Goal: Information Seeking & Learning: Learn about a topic

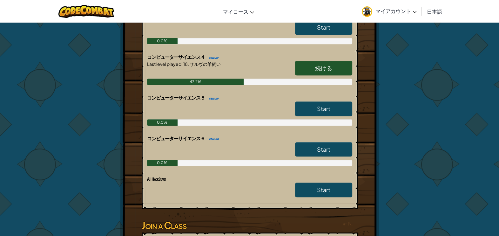
scroll to position [376, 0]
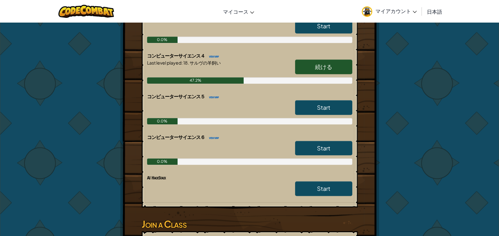
click at [327, 68] on span "続ける" at bounding box center [323, 66] width 17 height 7
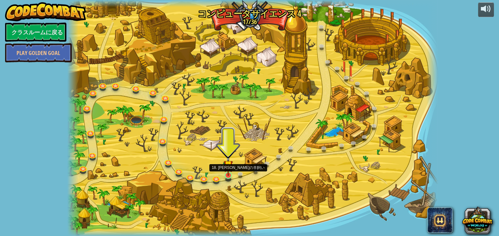
click at [227, 174] on img at bounding box center [228, 165] width 9 height 22
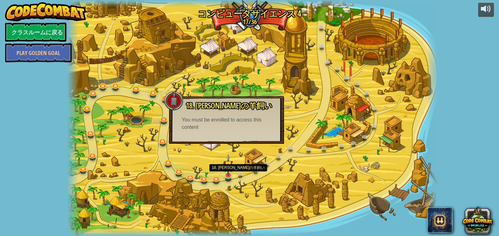
click at [227, 170] on img at bounding box center [228, 165] width 9 height 22
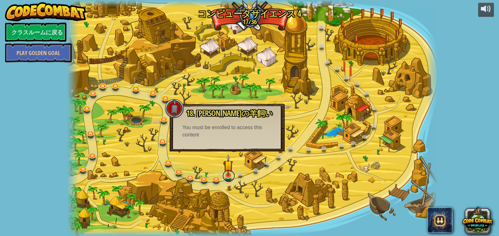
click at [226, 176] on link at bounding box center [229, 175] width 13 height 13
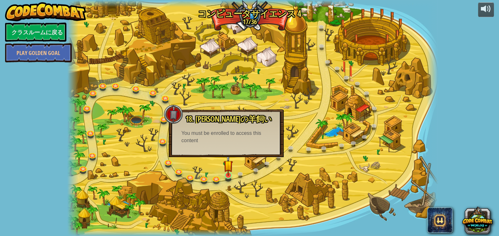
click at [230, 174] on img at bounding box center [228, 165] width 9 height 22
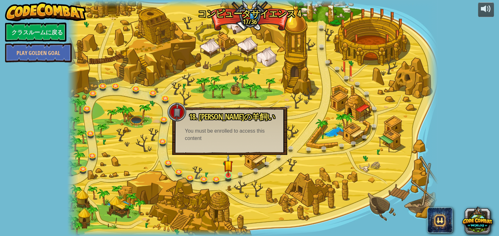
click at [230, 174] on img at bounding box center [228, 165] width 9 height 22
click at [227, 168] on img at bounding box center [228, 165] width 9 height 22
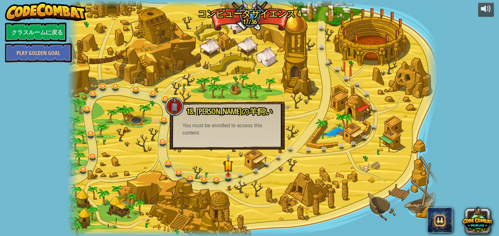
click at [227, 168] on img at bounding box center [228, 165] width 9 height 22
click at [227, 175] on img at bounding box center [228, 165] width 9 height 22
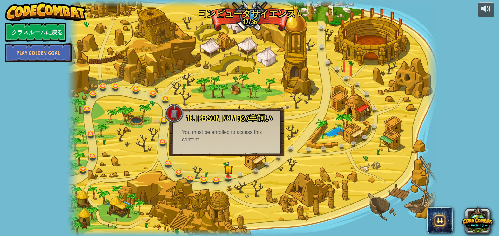
click at [211, 182] on div at bounding box center [252, 118] width 371 height 236
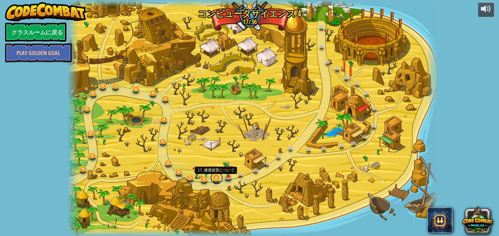
click at [217, 178] on link at bounding box center [216, 178] width 13 height 13
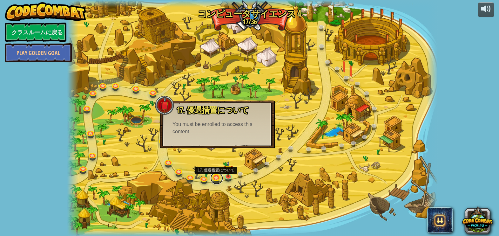
click at [217, 178] on link at bounding box center [216, 178] width 13 height 13
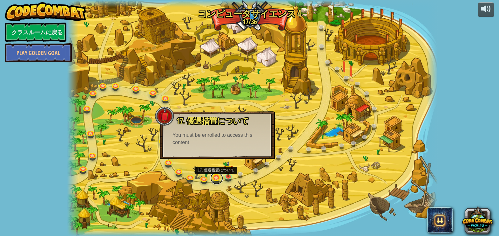
click at [217, 178] on link at bounding box center [216, 178] width 13 height 13
click at [215, 178] on link at bounding box center [216, 178] width 13 height 13
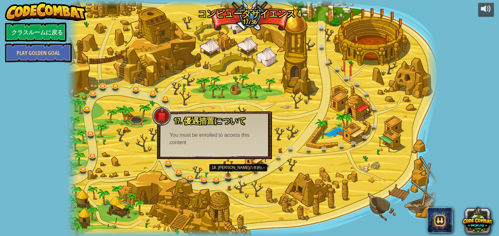
click at [229, 174] on img at bounding box center [228, 165] width 9 height 22
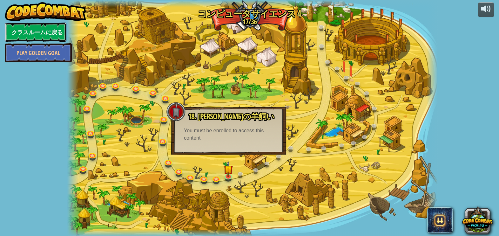
click at [50, 37] on link "クラスルームに戻る" at bounding box center [35, 32] width 61 height 19
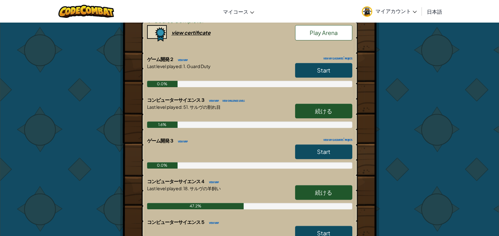
scroll to position [252, 0]
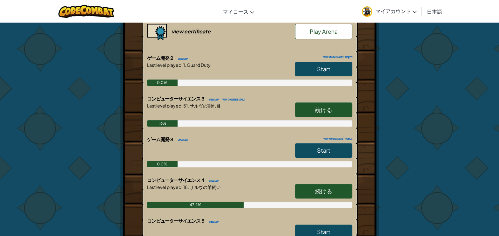
click at [343, 107] on link "続ける" at bounding box center [323, 109] width 57 height 15
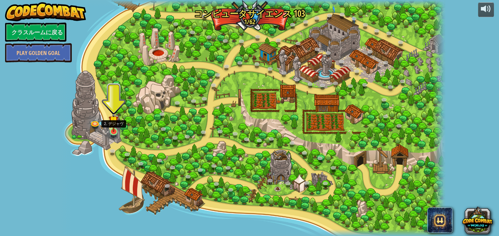
click at [113, 130] on img at bounding box center [114, 120] width 10 height 23
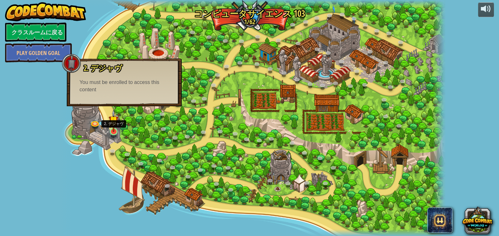
click at [113, 130] on img at bounding box center [114, 120] width 10 height 23
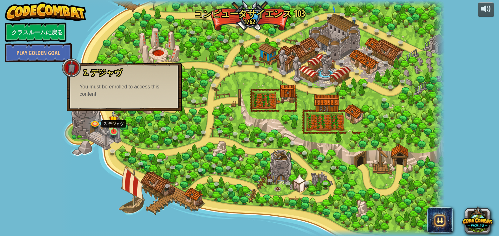
click at [113, 130] on img at bounding box center [114, 120] width 10 height 23
click at [107, 122] on div at bounding box center [252, 118] width 384 height 236
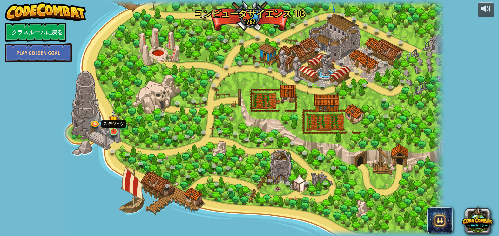
click at [115, 130] on img at bounding box center [114, 120] width 10 height 23
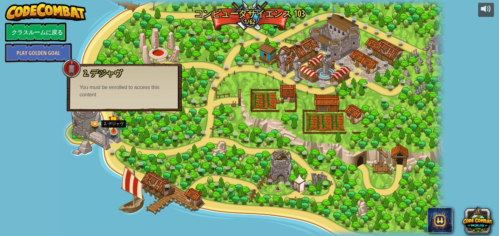
click at [114, 127] on img at bounding box center [114, 120] width 10 height 23
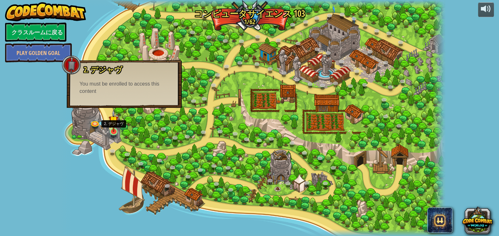
click at [114, 127] on img at bounding box center [114, 120] width 10 height 23
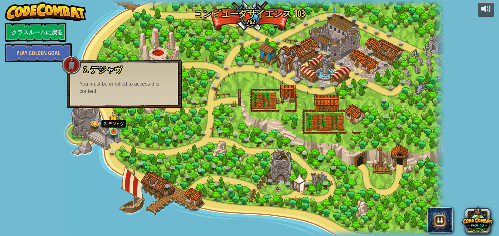
click at [114, 127] on img at bounding box center [114, 120] width 10 height 23
click at [91, 122] on link at bounding box center [95, 122] width 13 height 13
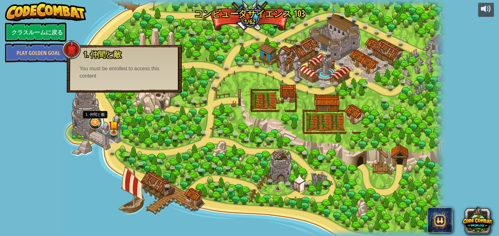
click at [91, 122] on link at bounding box center [95, 122] width 13 height 13
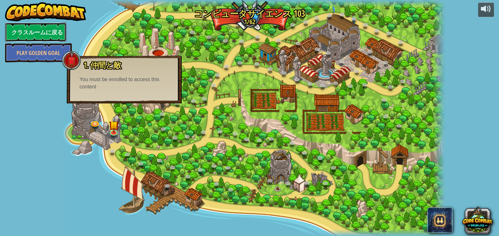
click at [46, 35] on link "クラスルームに戻る" at bounding box center [35, 32] width 61 height 19
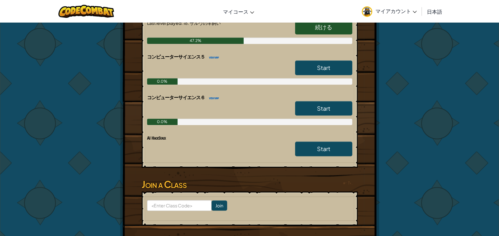
scroll to position [414, 0]
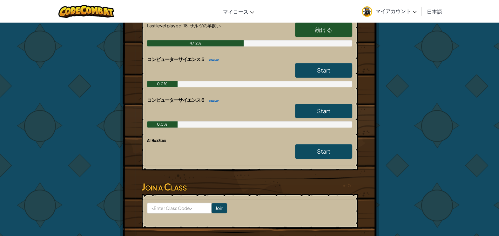
click at [337, 34] on link "続ける" at bounding box center [323, 29] width 57 height 15
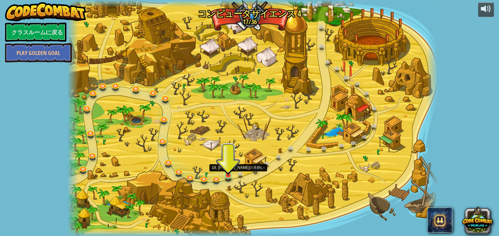
click at [228, 173] on img at bounding box center [228, 165] width 9 height 22
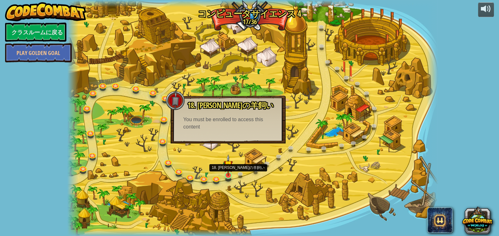
click at [228, 173] on img at bounding box center [228, 165] width 9 height 22
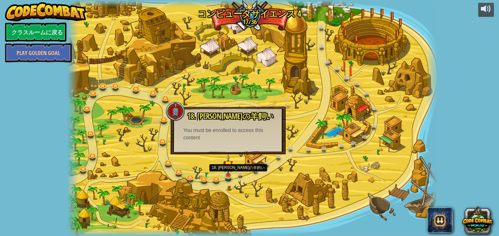
click at [228, 173] on img at bounding box center [228, 165] width 9 height 22
click at [228, 176] on link at bounding box center [229, 175] width 13 height 13
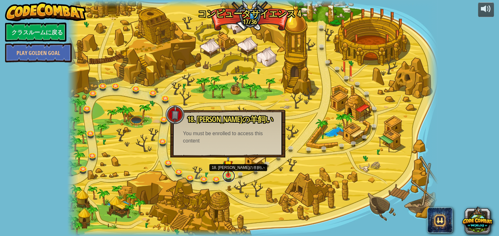
click at [228, 176] on link at bounding box center [229, 175] width 13 height 13
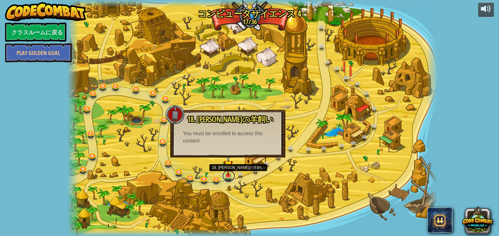
click at [228, 176] on link at bounding box center [229, 175] width 13 height 13
click at [65, 55] on link "Play Golden Goal" at bounding box center [38, 52] width 67 height 19
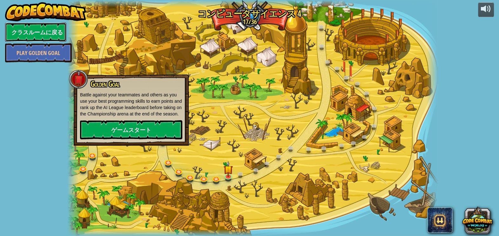
click at [48, 27] on link "クラスルームに戻る" at bounding box center [35, 32] width 61 height 19
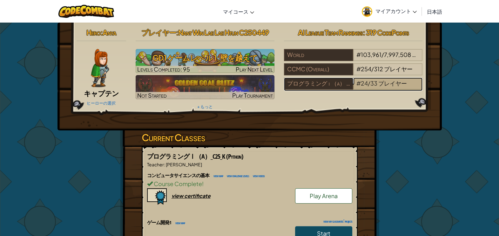
click at [416, 89] on div "# 24 / 33 プレイヤー" at bounding box center [387, 84] width 69 height 12
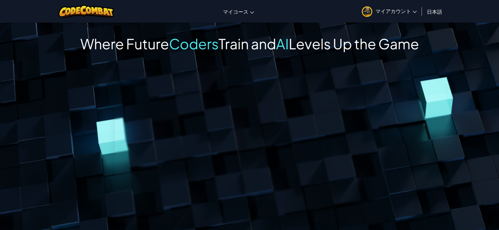
click at [416, 89] on div "Welcome to AI League 2.0, where we’ve put the AI into AI League! Now you can ch…" at bounding box center [250, 186] width 414 height 229
click at [417, 11] on link "マイアカウント" at bounding box center [389, 11] width 61 height 20
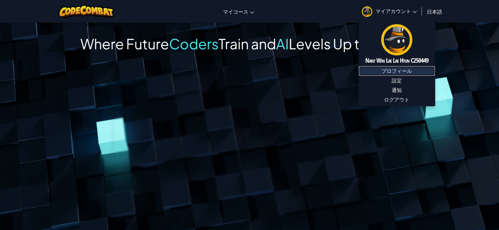
click at [425, 72] on link "プロフィール" at bounding box center [397, 71] width 76 height 10
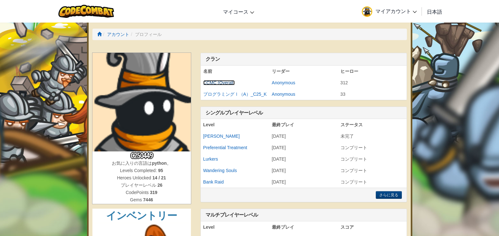
click at [210, 84] on link "CCMC (Overall)" at bounding box center [219, 82] width 32 height 5
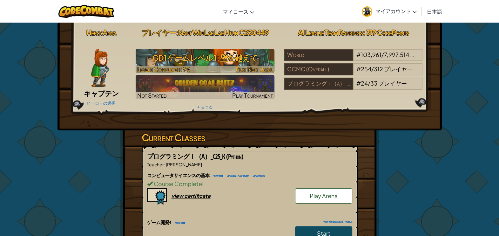
click at [264, 72] on span "Play Next Level" at bounding box center [254, 68] width 37 height 7
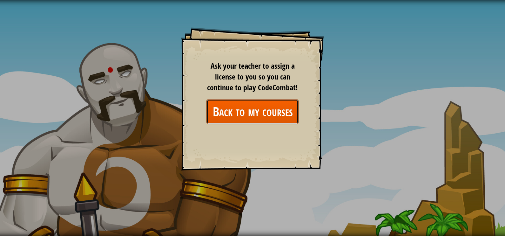
click at [265, 110] on link "Back to my courses" at bounding box center [253, 111] width 92 height 24
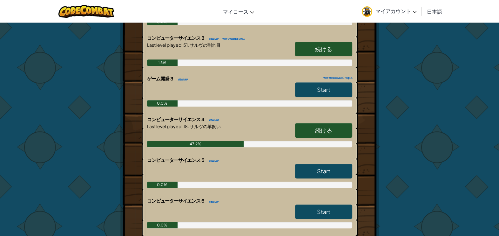
scroll to position [316, 0]
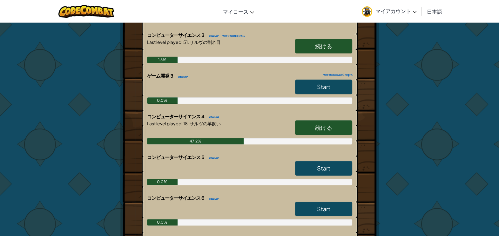
click at [328, 45] on span "続ける" at bounding box center [323, 45] width 17 height 7
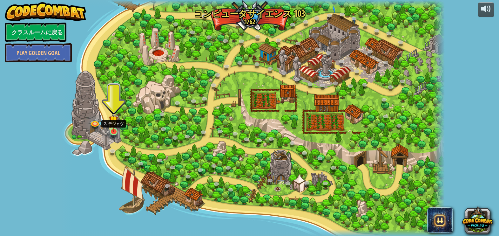
click at [112, 128] on img at bounding box center [114, 120] width 10 height 23
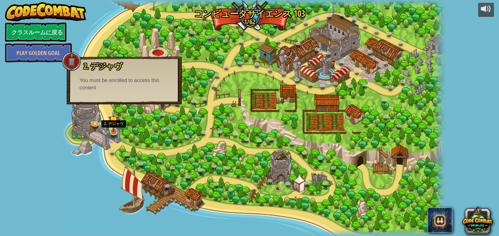
click at [112, 128] on img at bounding box center [114, 120] width 10 height 23
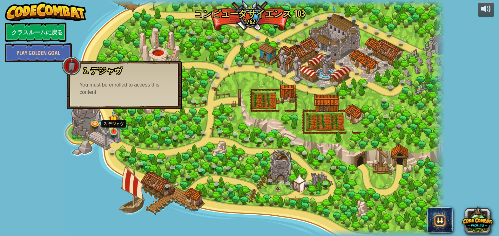
click at [112, 128] on img at bounding box center [114, 120] width 10 height 23
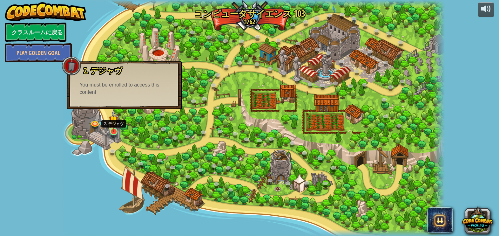
click at [113, 121] on img at bounding box center [114, 120] width 10 height 23
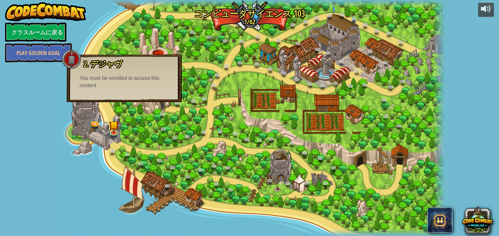
click at [122, 84] on div "You must be enrolled to access this content" at bounding box center [124, 82] width 90 height 15
click at [68, 57] on div at bounding box center [71, 59] width 19 height 19
click at [42, 37] on link "クラスルームに戻る" at bounding box center [35, 32] width 61 height 19
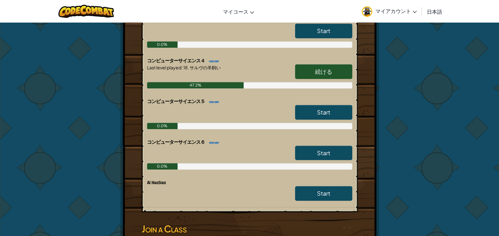
scroll to position [369, 0]
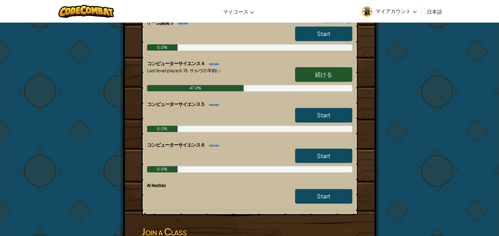
click at [322, 111] on span "Start" at bounding box center [323, 114] width 13 height 7
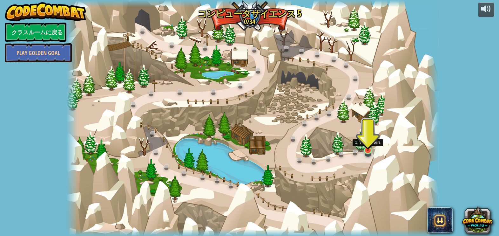
click at [369, 148] on img at bounding box center [368, 140] width 10 height 22
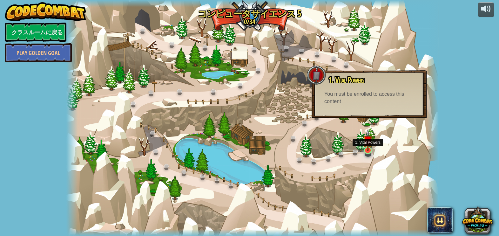
click at [369, 148] on img at bounding box center [368, 140] width 10 height 22
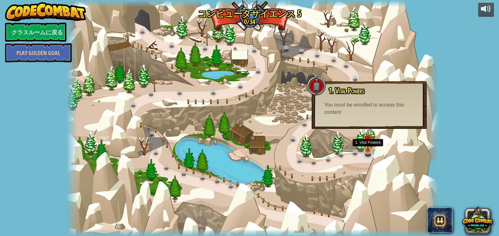
click at [369, 148] on img at bounding box center [368, 140] width 10 height 22
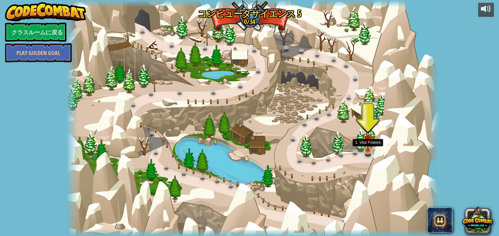
click at [365, 146] on img at bounding box center [368, 140] width 10 height 22
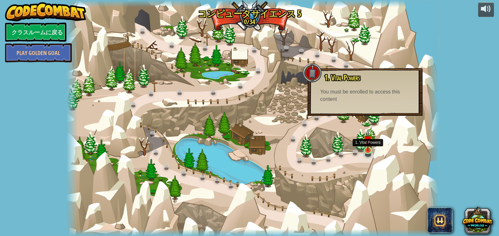
click at [365, 146] on img at bounding box center [368, 140] width 10 height 22
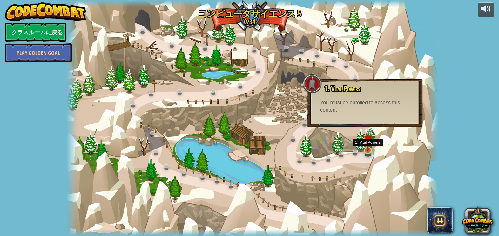
click at [365, 146] on img at bounding box center [368, 140] width 10 height 22
click at [366, 150] on img at bounding box center [368, 140] width 10 height 22
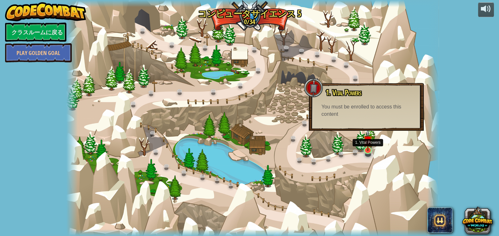
click at [366, 150] on img at bounding box center [368, 140] width 10 height 22
click at [342, 118] on div "You must be enrolled to access this content" at bounding box center [367, 110] width 90 height 15
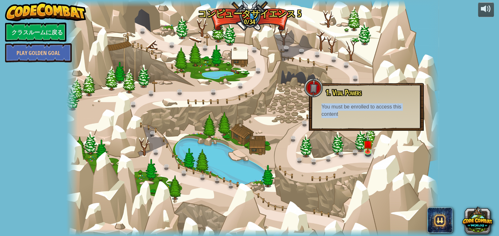
click at [342, 118] on div "You must be enrolled to access this content" at bounding box center [367, 110] width 90 height 15
click at [345, 65] on link at bounding box center [347, 64] width 13 height 13
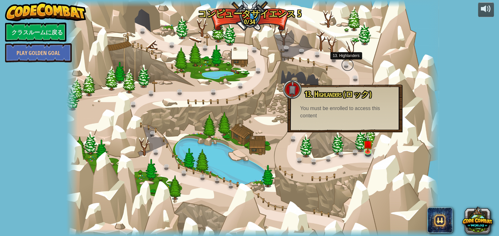
click at [345, 65] on link at bounding box center [347, 64] width 13 height 13
click at [56, 35] on link "クラスルームに戻る" at bounding box center [35, 32] width 61 height 19
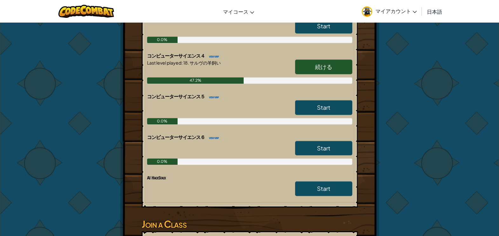
scroll to position [378, 0]
